Goal: Task Accomplishment & Management: Manage account settings

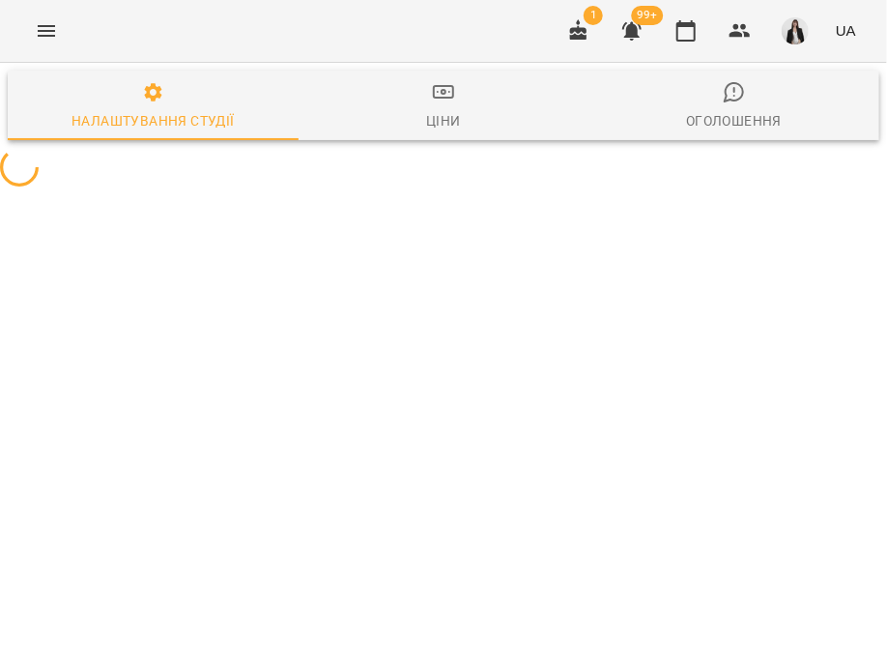
select select "**"
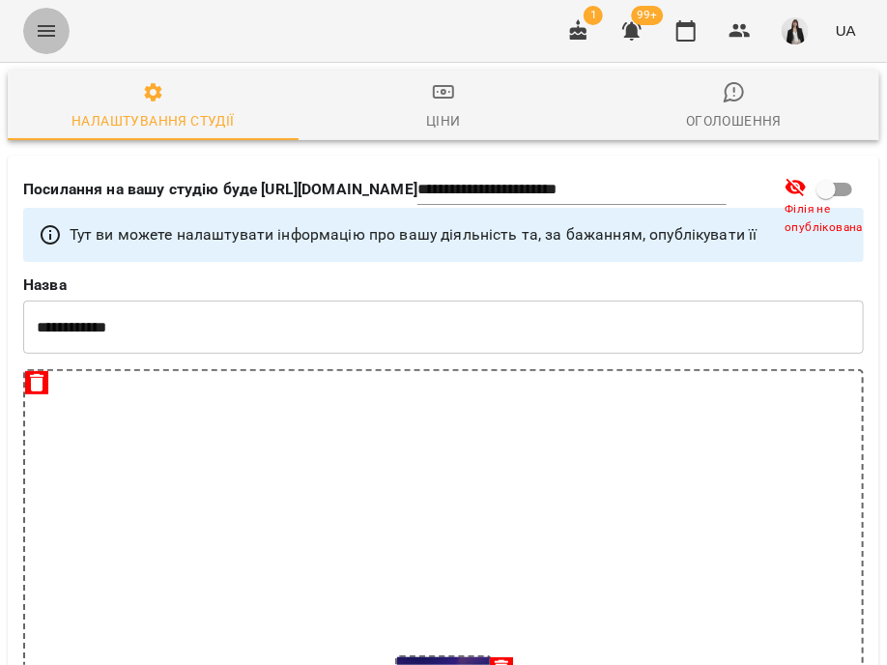
click at [31, 39] on button "Menu" at bounding box center [46, 31] width 46 height 46
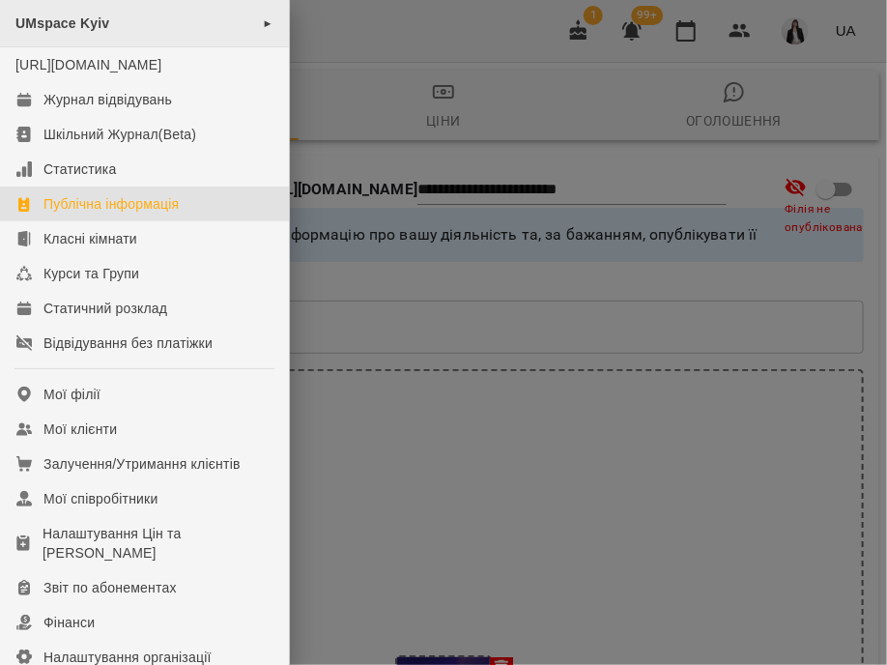
click at [114, 30] on div "UMspace Kyiv ►" at bounding box center [144, 23] width 289 height 47
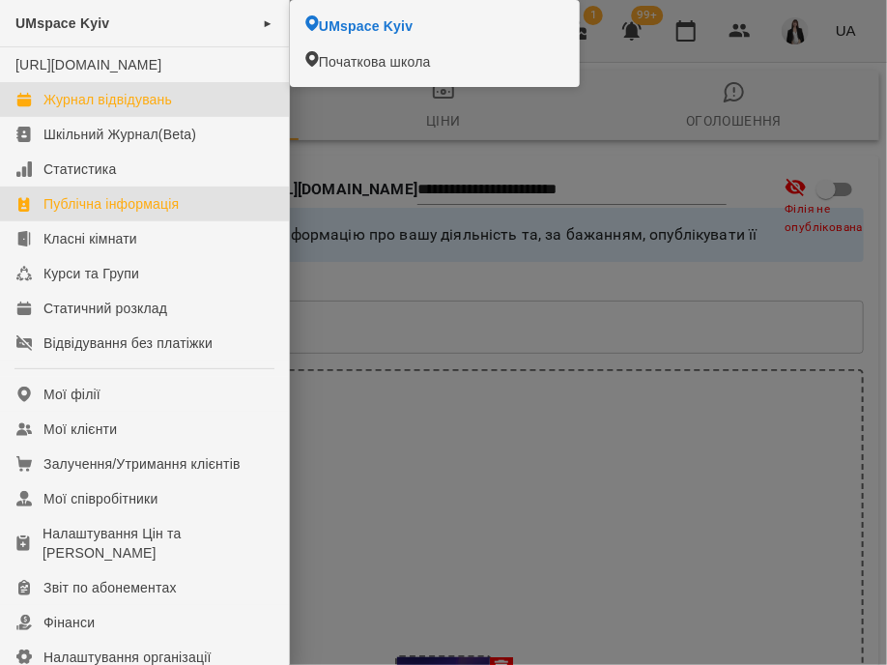
click at [169, 109] on div "Журнал відвідувань" at bounding box center [107, 99] width 129 height 19
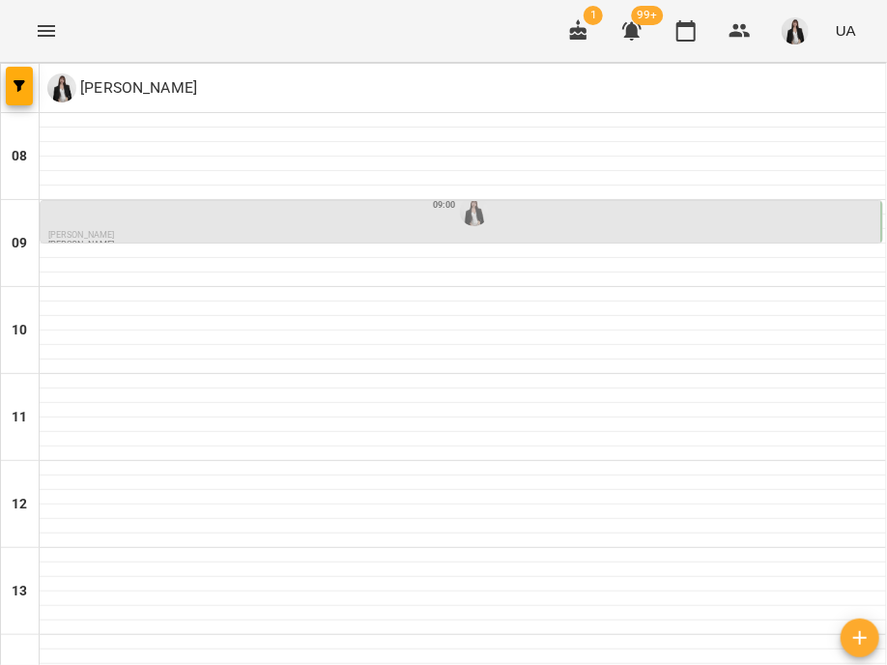
click at [358, 217] on div "09:00" at bounding box center [462, 211] width 829 height 37
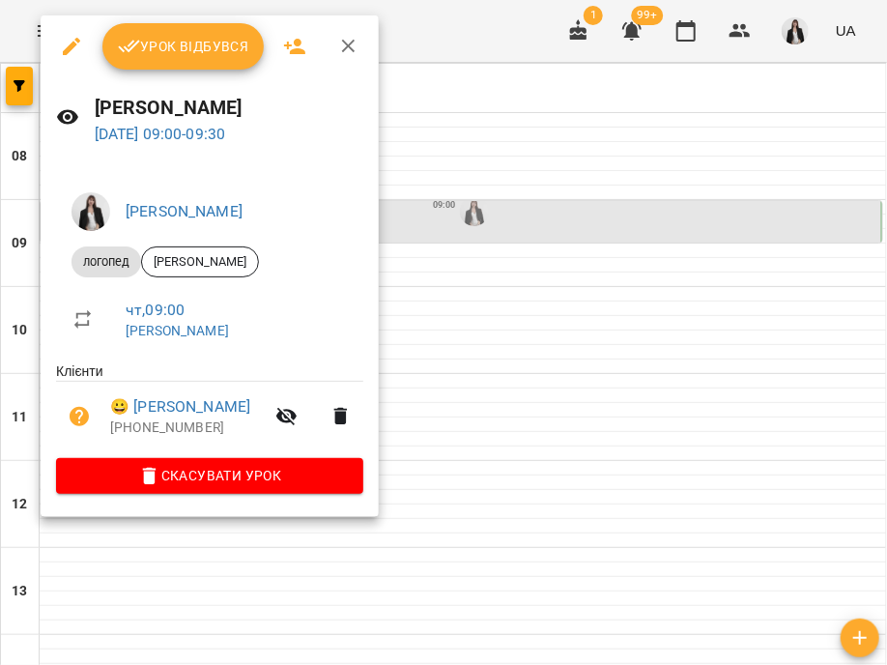
click at [164, 47] on span "Урок відбувся" at bounding box center [183, 46] width 131 height 23
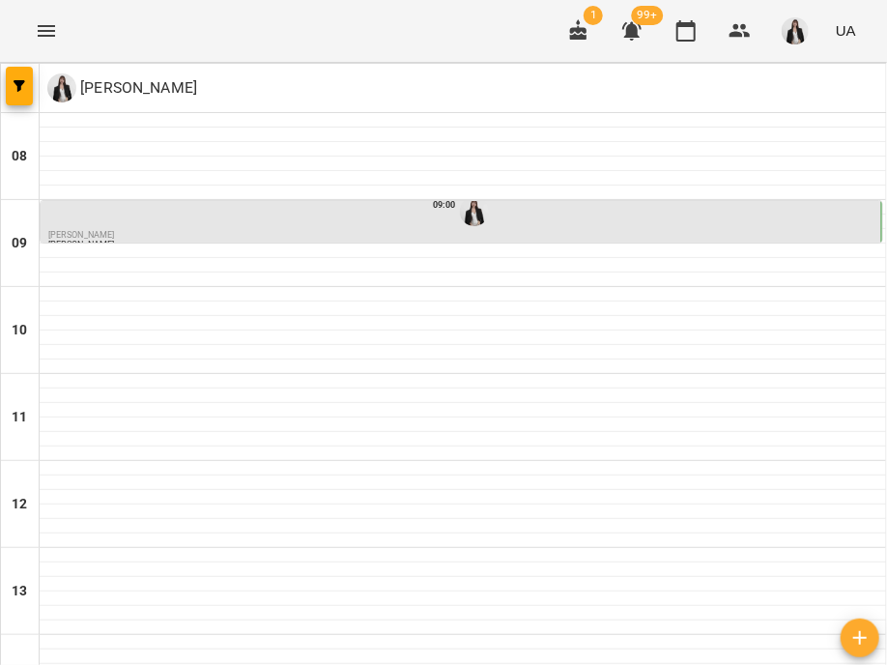
scroll to position [686, 0]
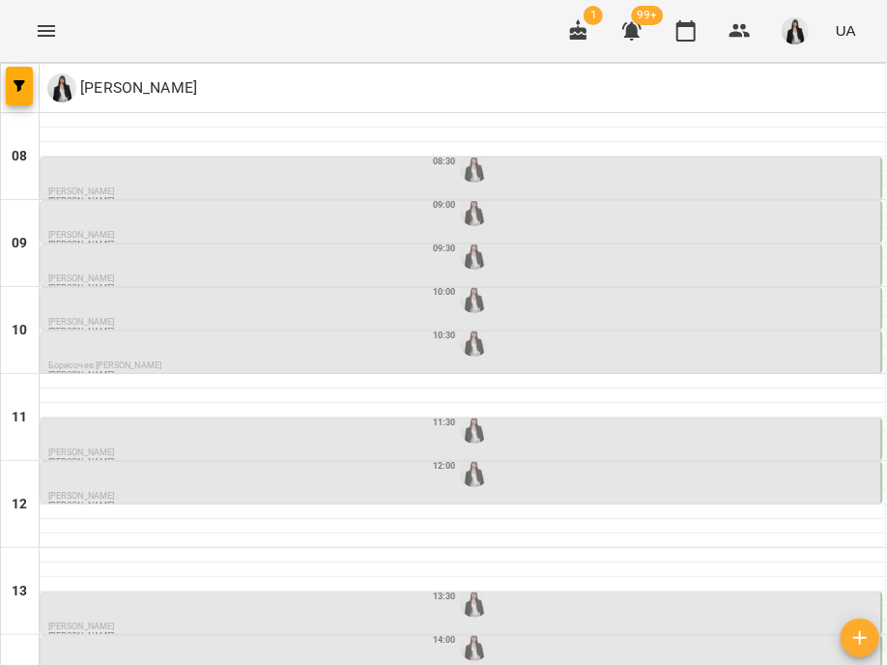
scroll to position [0, 0]
